Goal: Task Accomplishment & Management: Complete application form

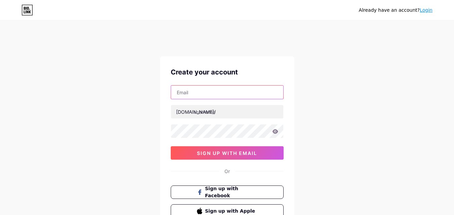
click at [206, 93] on input "text" at bounding box center [227, 92] width 112 height 13
type input "[EMAIL_ADDRESS][DOMAIN_NAME]"
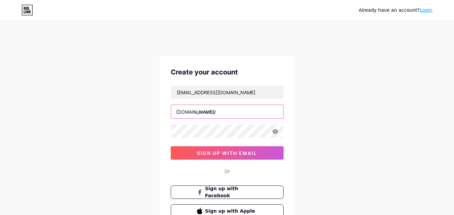
click at [226, 114] on input "text" at bounding box center [227, 111] width 112 height 13
type input "giosports"
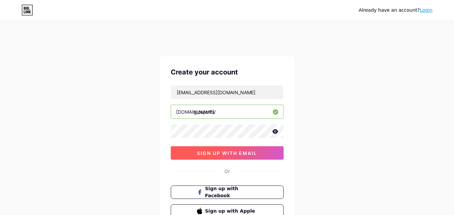
click at [214, 149] on button "sign up with email" at bounding box center [227, 152] width 113 height 13
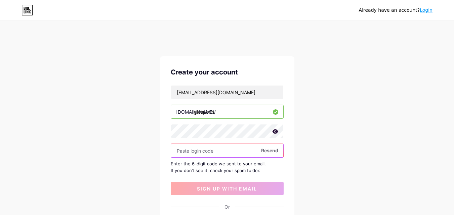
paste input "241098"
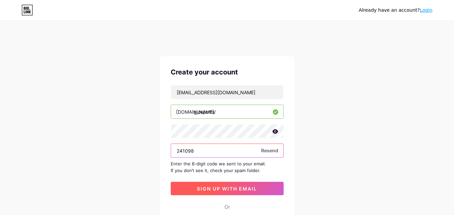
type input "241098"
click at [239, 189] on span "sign up with email" at bounding box center [227, 189] width 60 height 6
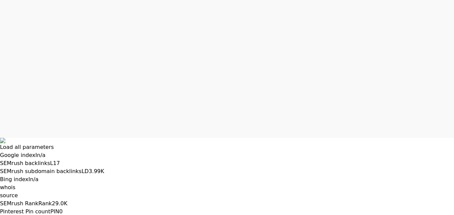
scroll to position [13, 0]
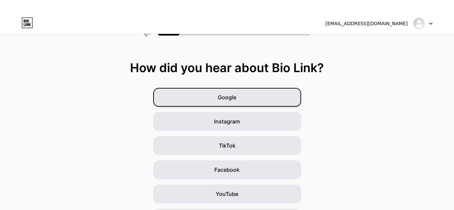
click at [251, 100] on div "Google" at bounding box center [227, 97] width 148 height 19
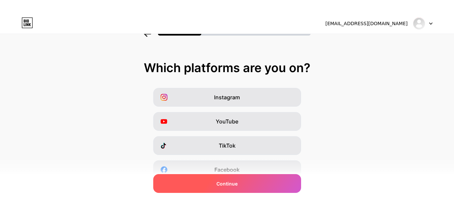
click at [252, 185] on div "Continue" at bounding box center [227, 183] width 148 height 19
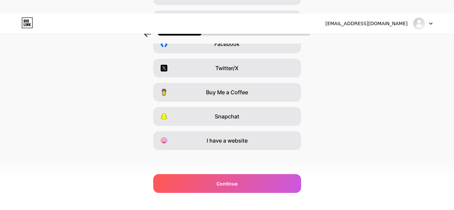
scroll to position [126, 0]
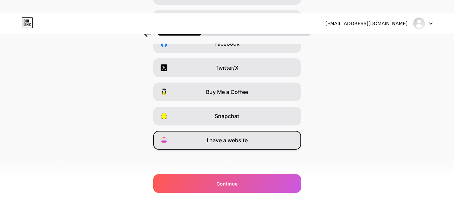
click at [262, 143] on div "I have a website" at bounding box center [227, 140] width 148 height 19
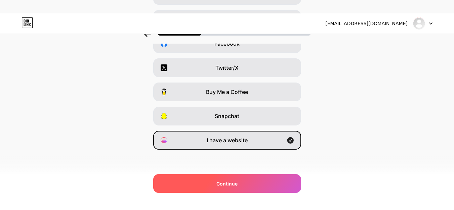
click at [233, 184] on span "Continue" at bounding box center [226, 183] width 21 height 7
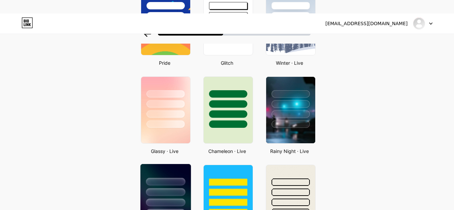
scroll to position [168, 0]
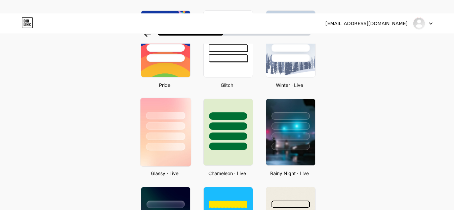
click at [174, 108] on div at bounding box center [165, 124] width 50 height 53
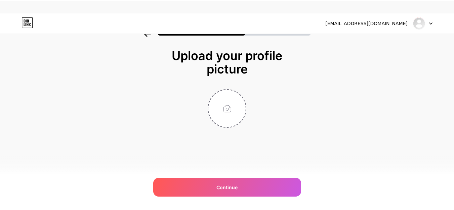
scroll to position [18, 0]
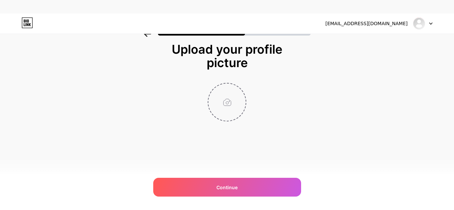
click at [228, 103] on input "file" at bounding box center [226, 102] width 37 height 37
type input "C:\fakepath\Gio Sports Logo.png"
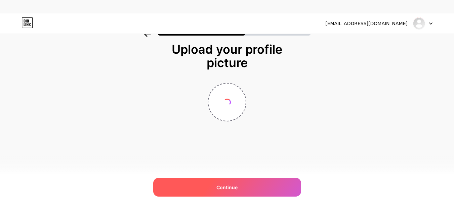
click at [216, 182] on div "Continue" at bounding box center [227, 187] width 148 height 19
click at [264, 183] on div "Continue" at bounding box center [227, 187] width 148 height 19
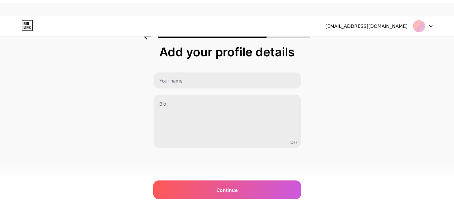
scroll to position [0, 0]
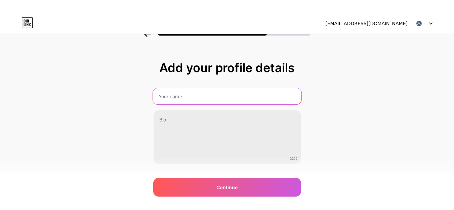
click at [201, 97] on input "text" at bounding box center [226, 96] width 148 height 16
type input "Gio Sports"
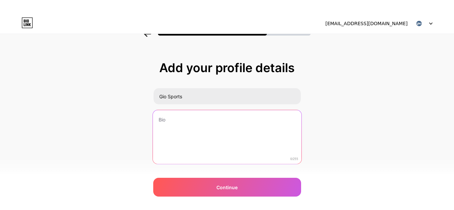
click at [200, 142] on textarea at bounding box center [226, 137] width 148 height 55
paste textarea "Gio Sports creates custom pickleball paddles and sports gear designed for clubs…"
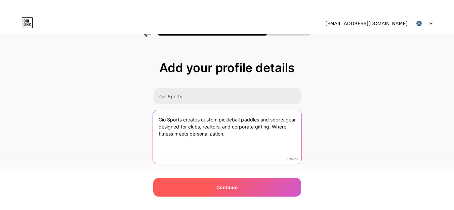
type textarea "Gio Sports creates custom pickleball paddles and sports gear designed for clubs…"
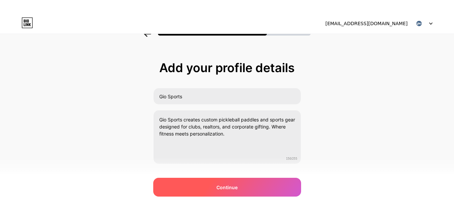
click at [204, 190] on div "Continue" at bounding box center [227, 187] width 148 height 19
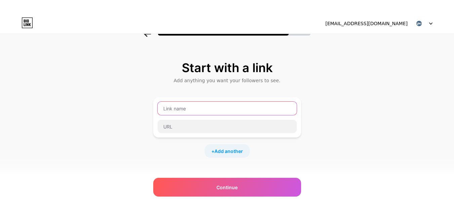
click at [200, 112] on input "text" at bounding box center [226, 108] width 139 height 13
paste input "best gifts for realtors to give clients"
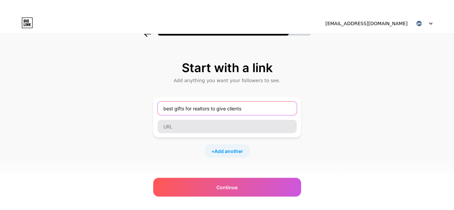
type input "best gifts for realtors to give clients"
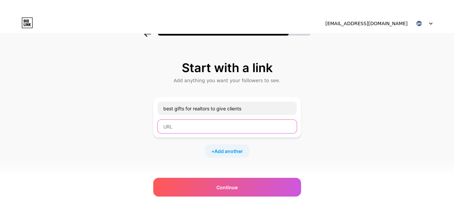
click at [199, 125] on input "text" at bounding box center [226, 126] width 139 height 13
paste input "https://www.gio-sports.com/"
type input "https://www.gio-sports.com/"
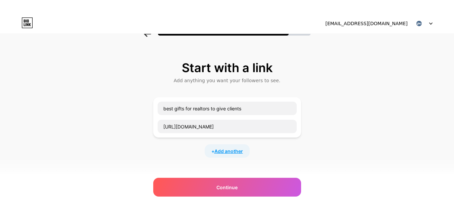
click at [227, 152] on span "Add another" at bounding box center [228, 151] width 29 height 7
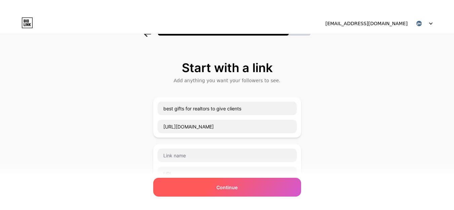
click at [246, 190] on div "Continue" at bounding box center [227, 187] width 148 height 19
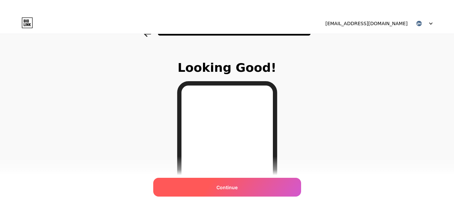
click at [232, 192] on div "Continue" at bounding box center [227, 187] width 148 height 19
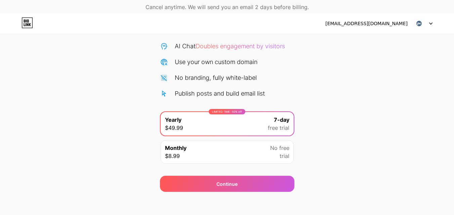
scroll to position [67, 0]
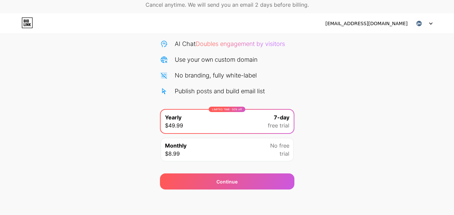
click at [250, 156] on div "Monthly $8.99 No free trial" at bounding box center [226, 149] width 133 height 23
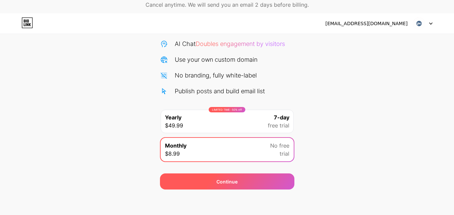
click at [251, 183] on div "Continue" at bounding box center [227, 182] width 134 height 16
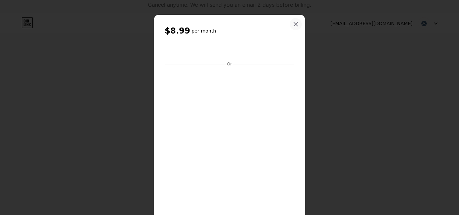
click at [293, 21] on div at bounding box center [295, 24] width 12 height 12
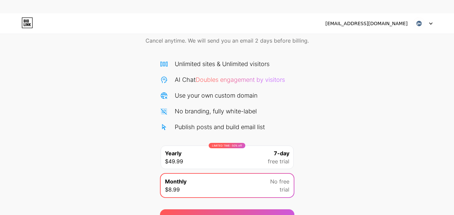
scroll to position [0, 0]
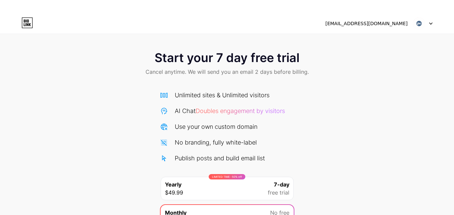
click at [420, 19] on img at bounding box center [418, 23] width 13 height 13
click at [429, 21] on div at bounding box center [422, 23] width 19 height 12
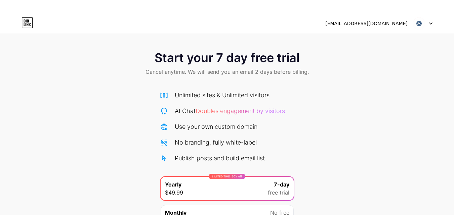
click at [217, 87] on div "Unlimited sites & Unlimited visitors AI Chat Doubles engagement by visitors Use…" at bounding box center [227, 158] width 134 height 149
click at [383, 27] on div "[EMAIL_ADDRESS][DOMAIN_NAME]" at bounding box center [378, 23] width 107 height 12
click at [417, 22] on img at bounding box center [418, 23] width 13 height 13
click at [432, 23] on div "[EMAIL_ADDRESS][DOMAIN_NAME] Logout" at bounding box center [227, 23] width 454 height 12
click at [429, 23] on icon at bounding box center [430, 24] width 3 height 2
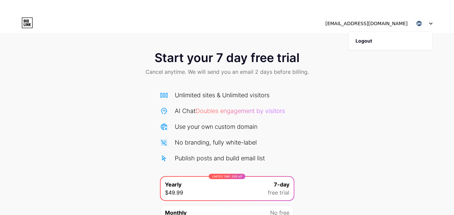
click at [420, 19] on img at bounding box center [418, 23] width 13 height 13
click at [416, 26] on img at bounding box center [418, 23] width 13 height 13
click at [34, 26] on div "[EMAIL_ADDRESS][DOMAIN_NAME] Logout" at bounding box center [227, 23] width 454 height 12
click at [30, 24] on icon at bounding box center [30, 24] width 2 height 3
